Goal: Navigation & Orientation: Understand site structure

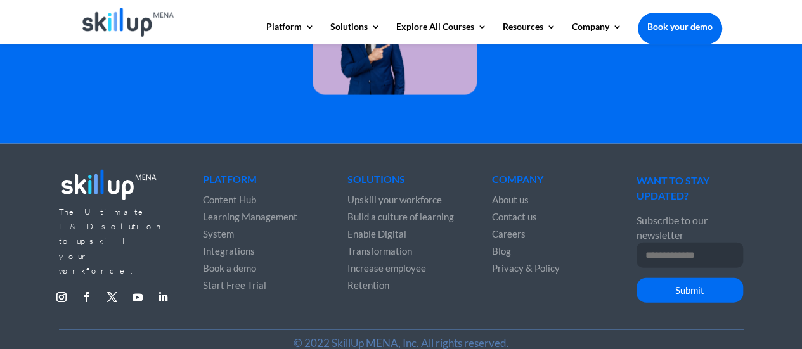
scroll to position [3776, 0]
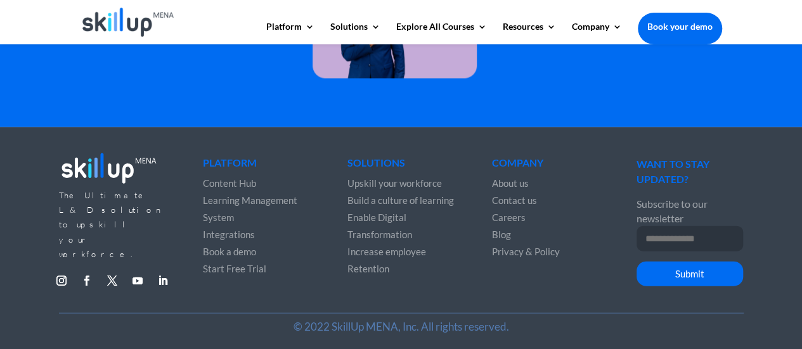
click at [246, 182] on span "Content Hub" at bounding box center [229, 182] width 53 height 11
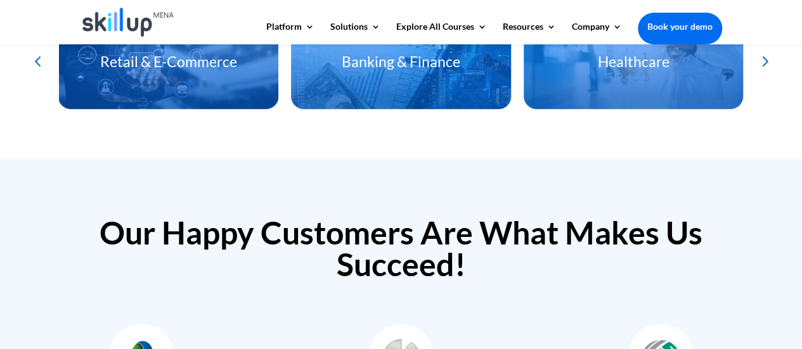
scroll to position [3060, 0]
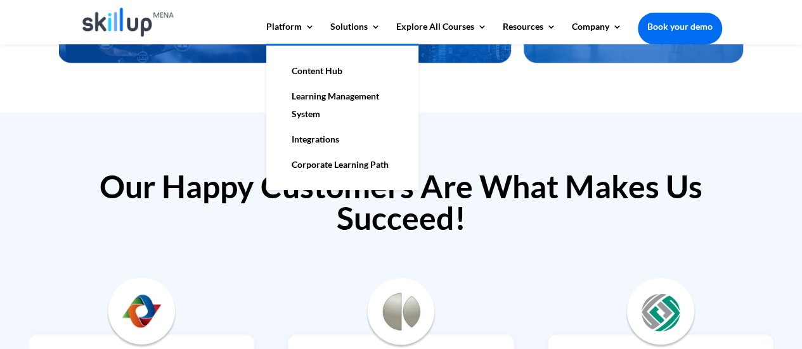
click at [305, 112] on link "Learning Management System" at bounding box center [342, 105] width 127 height 43
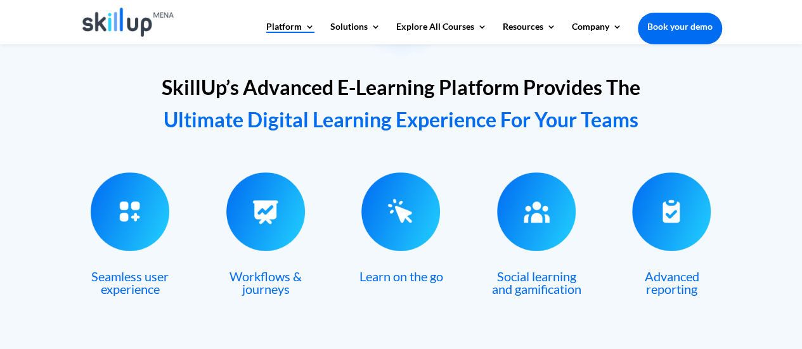
scroll to position [485, 0]
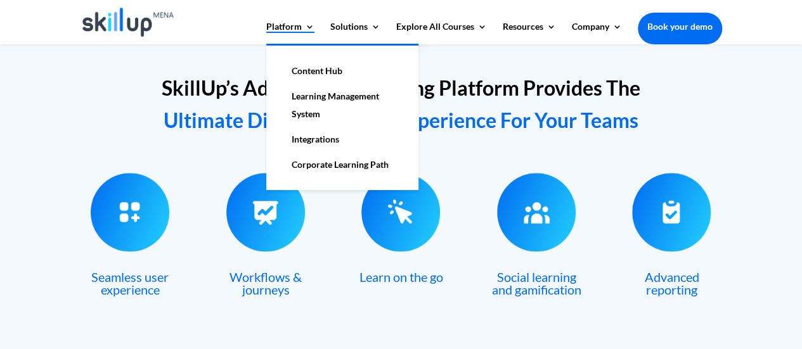
click at [297, 156] on link "Corporate Learning Path" at bounding box center [342, 164] width 127 height 25
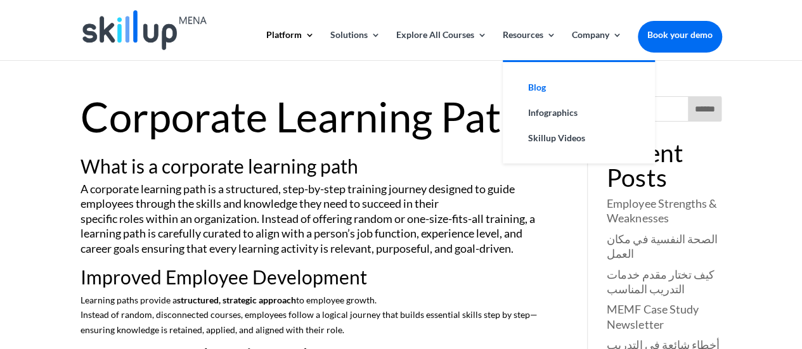
click at [535, 87] on link "Blog" at bounding box center [578, 87] width 127 height 25
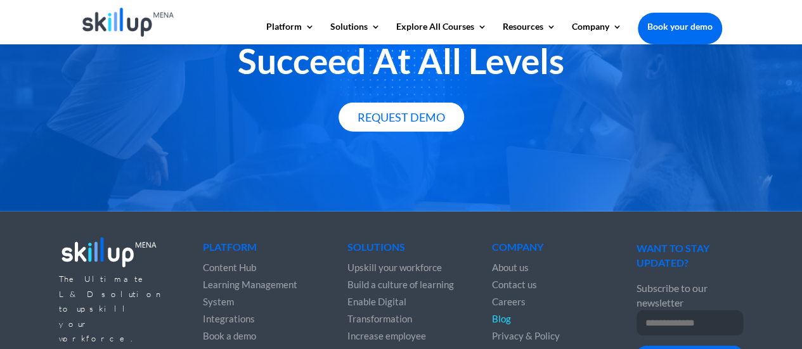
scroll to position [1817, 0]
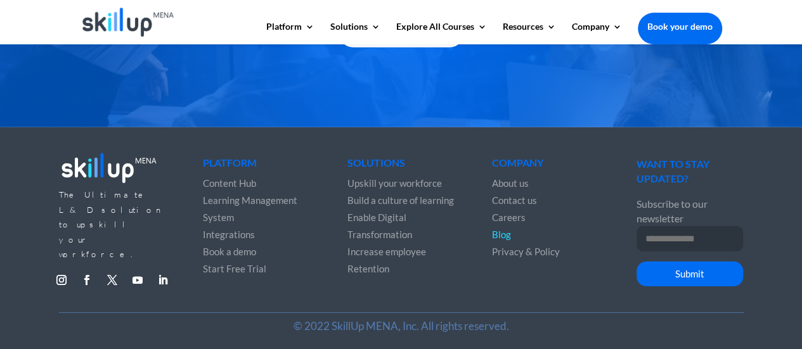
click at [134, 22] on img at bounding box center [128, 22] width 92 height 29
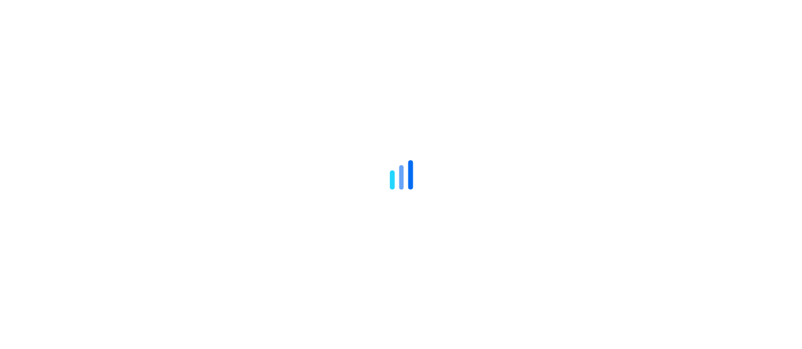
click at [317, 67] on icon at bounding box center [401, 175] width 222 height 222
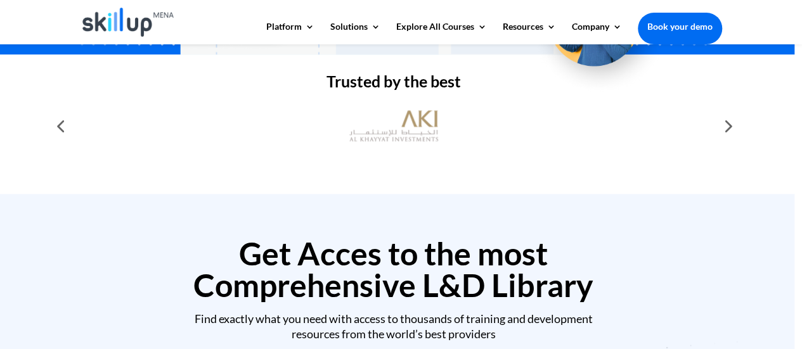
scroll to position [398, 0]
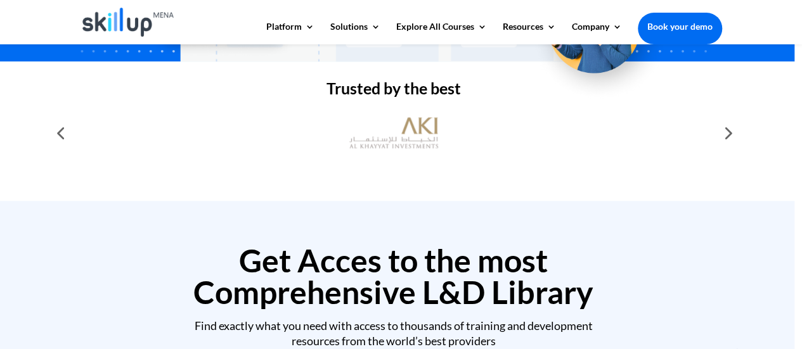
click at [732, 133] on div at bounding box center [726, 132] width 25 height 25
click at [728, 131] on div at bounding box center [726, 132] width 25 height 25
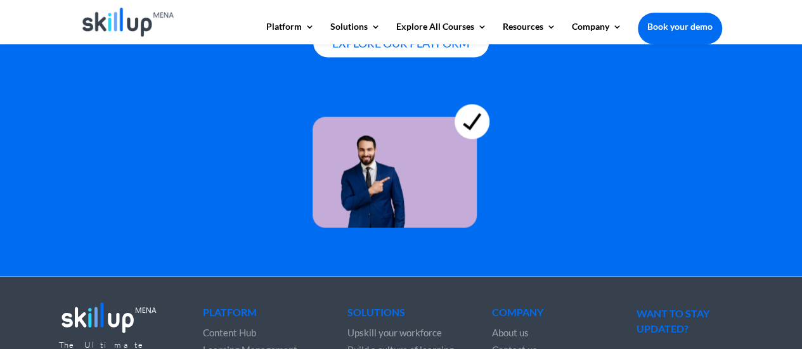
scroll to position [3776, 0]
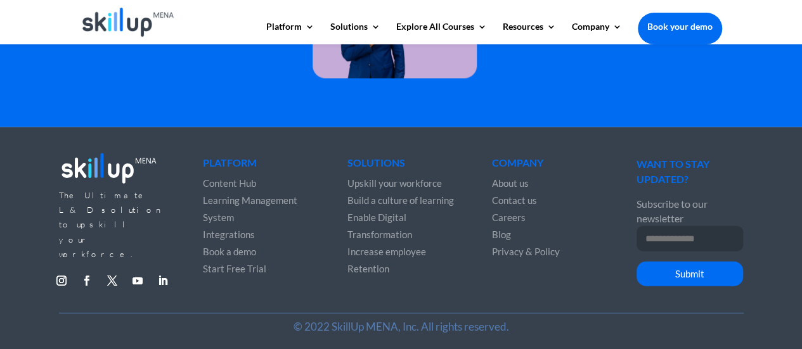
click at [511, 217] on span "Careers" at bounding box center [509, 217] width 34 height 11
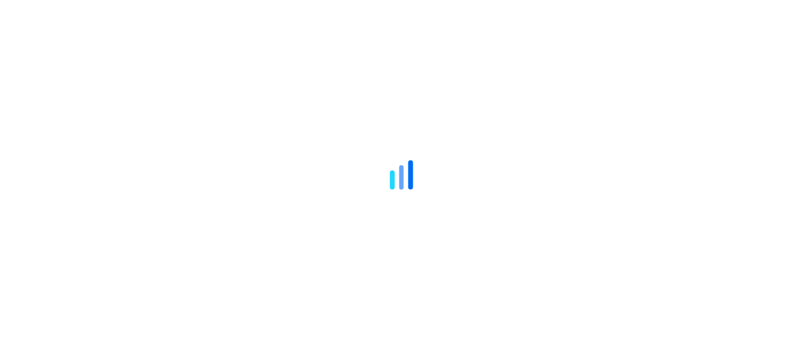
scroll to position [3776, 0]
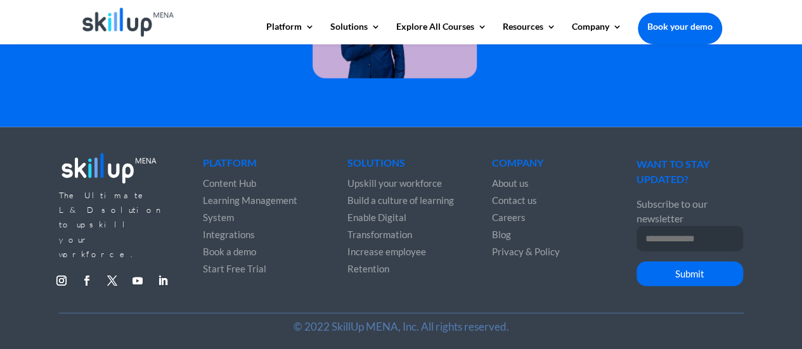
click at [366, 186] on span "Upskill your workforce" at bounding box center [394, 182] width 94 height 11
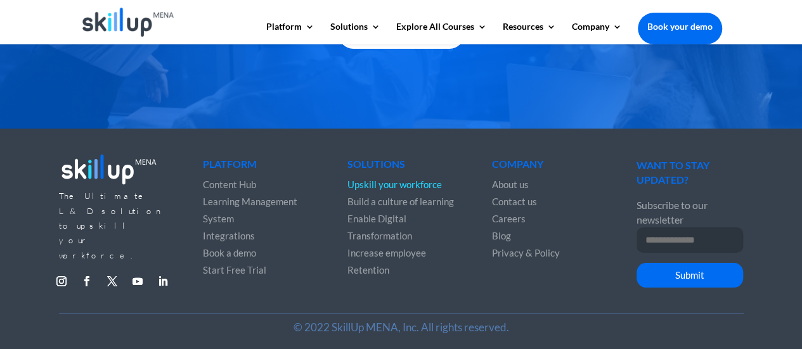
scroll to position [2261, 0]
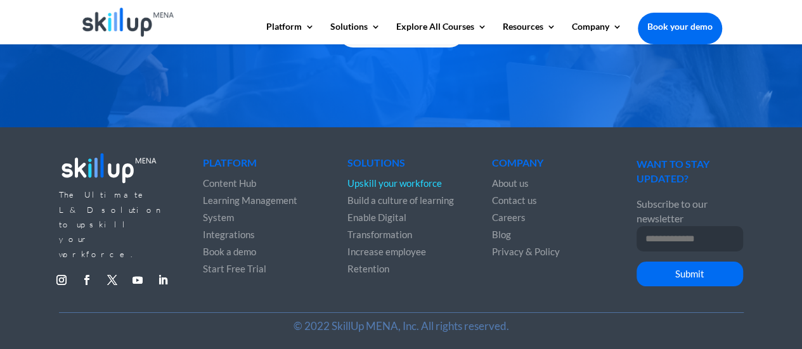
click at [384, 217] on span "Enable Digital Transformation" at bounding box center [379, 226] width 65 height 29
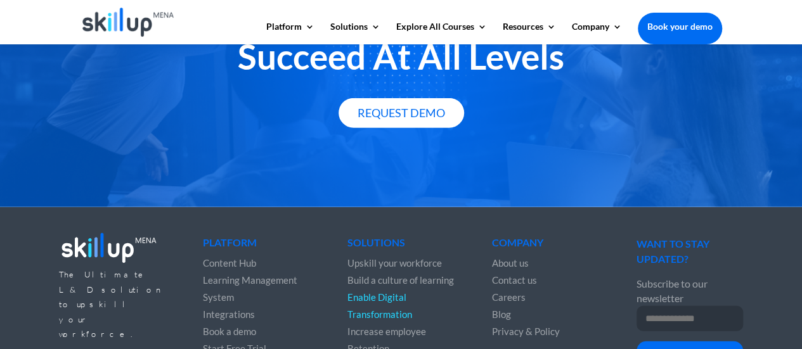
scroll to position [1628, 0]
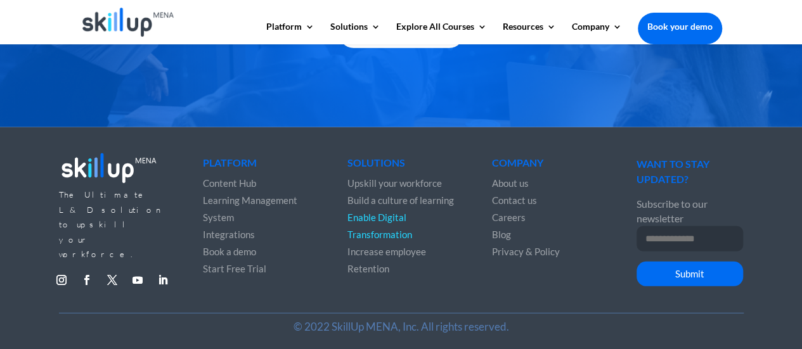
click at [501, 232] on span "Blog" at bounding box center [501, 234] width 19 height 11
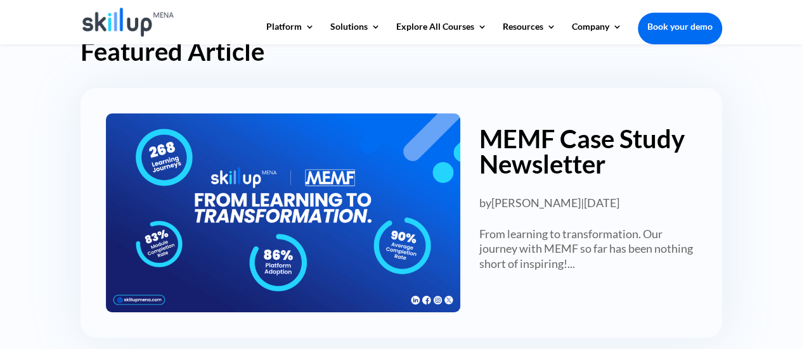
scroll to position [161, 0]
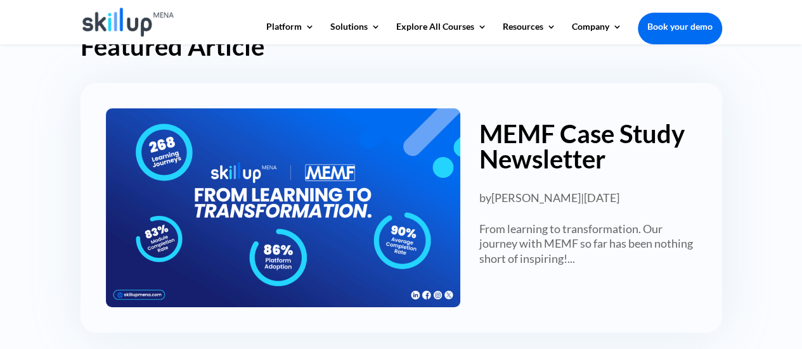
click at [566, 130] on link "MEMF Case Study Newsletter" at bounding box center [581, 146] width 205 height 56
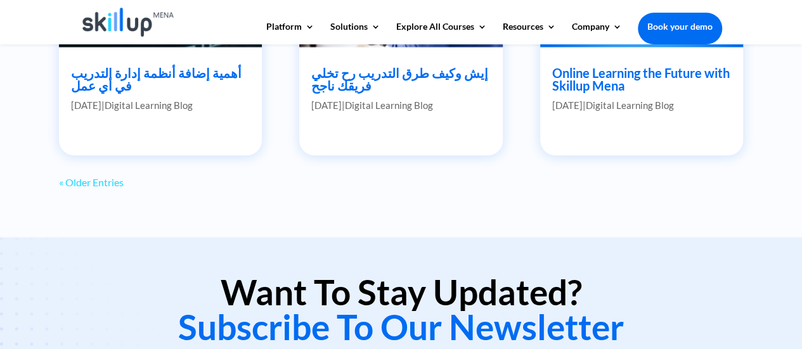
scroll to position [1214, 0]
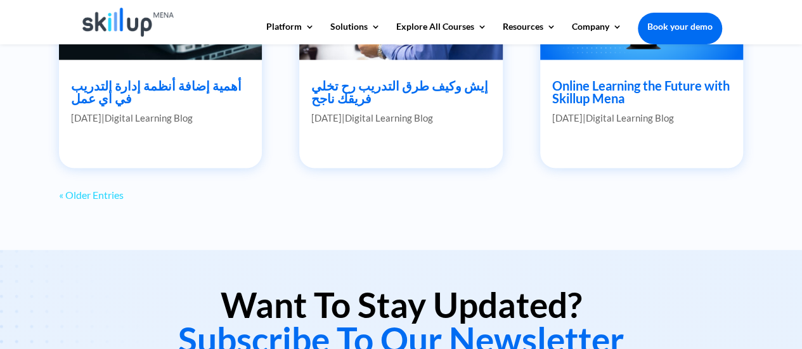
click at [99, 191] on link "« Older Entries" at bounding box center [91, 195] width 65 height 12
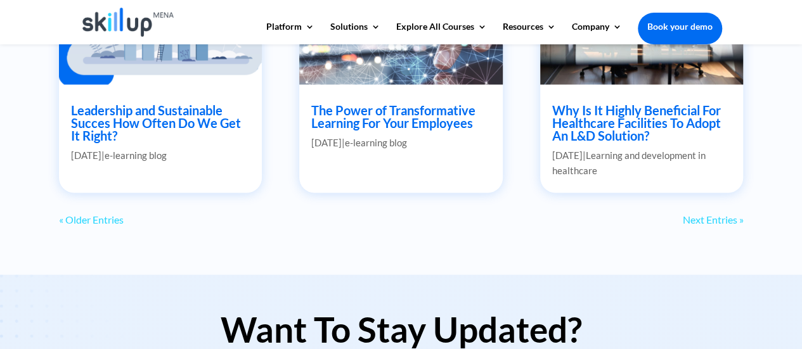
scroll to position [1189, 0]
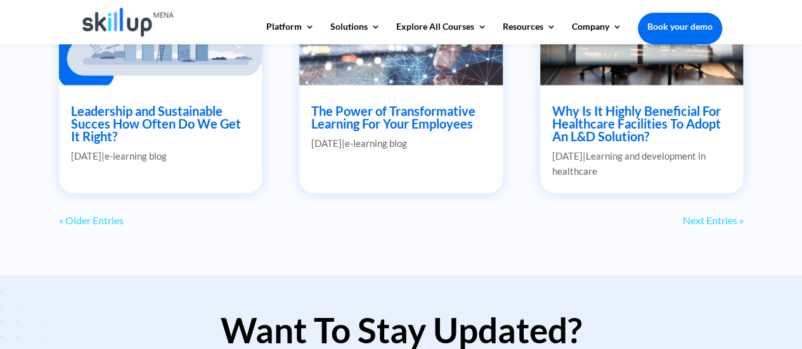
click at [119, 34] on img at bounding box center [128, 22] width 92 height 29
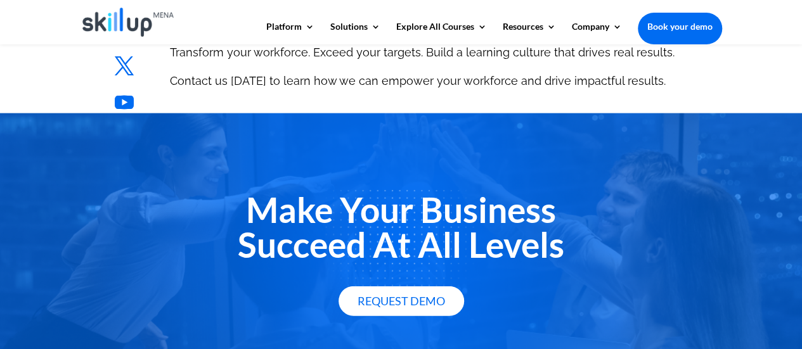
scroll to position [1409, 0]
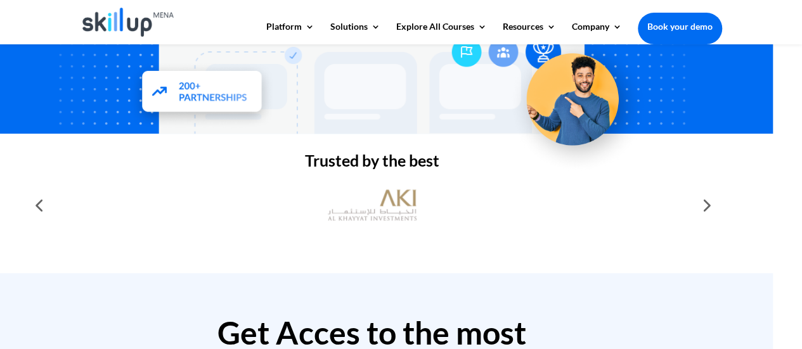
scroll to position [356, 0]
